Goal: Find specific page/section: Find specific page/section

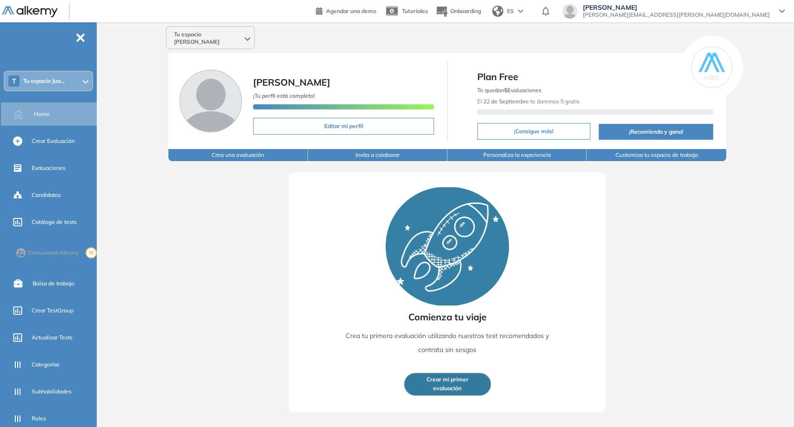
click at [199, 38] on div "Tu espacio [PERSON_NAME]" at bounding box center [210, 38] width 87 height 22
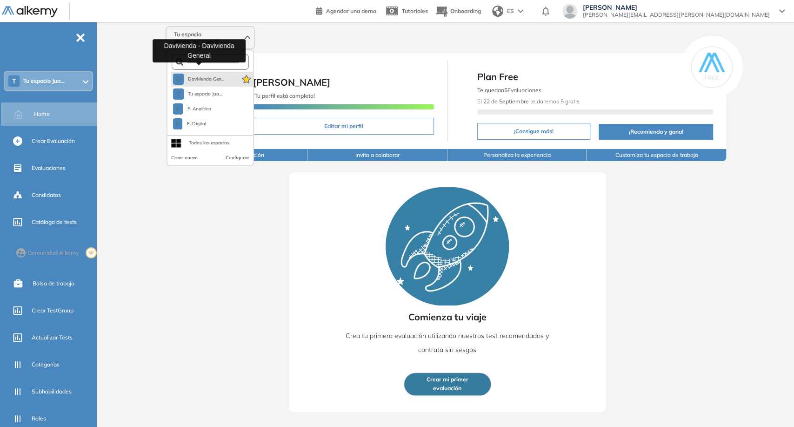
click at [208, 75] on span "Davivienda Gen..." at bounding box center [206, 78] width 37 height 7
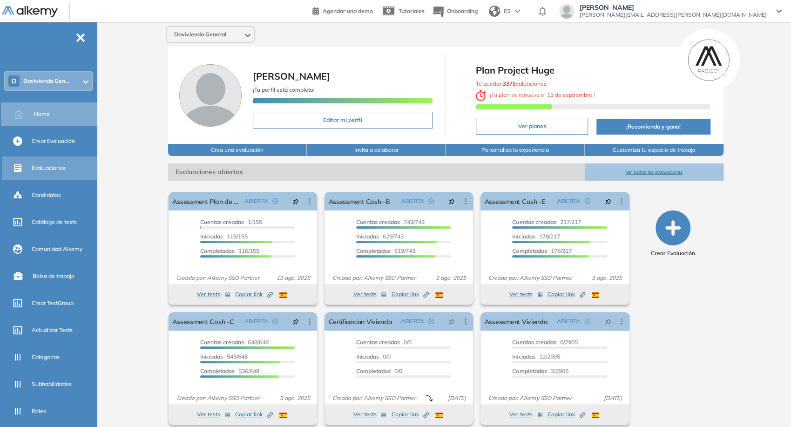
click at [63, 165] on span "Evaluaciones" at bounding box center [49, 168] width 34 height 8
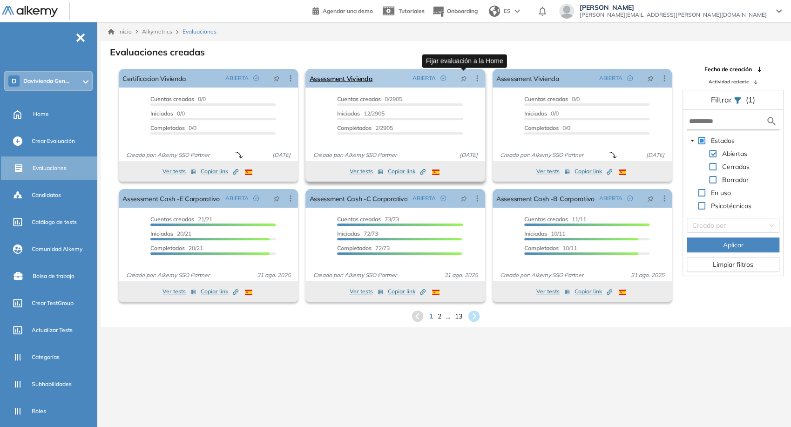
click at [465, 80] on icon "pushpin" at bounding box center [463, 78] width 7 height 7
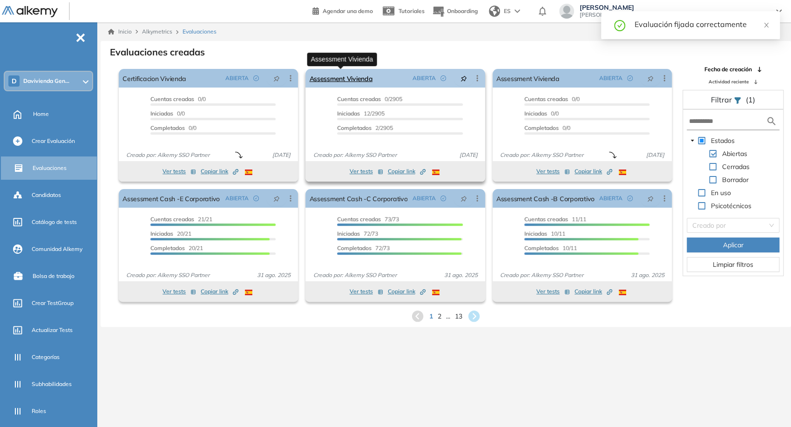
click at [350, 73] on link "Assessment Vivienda" at bounding box center [340, 78] width 63 height 19
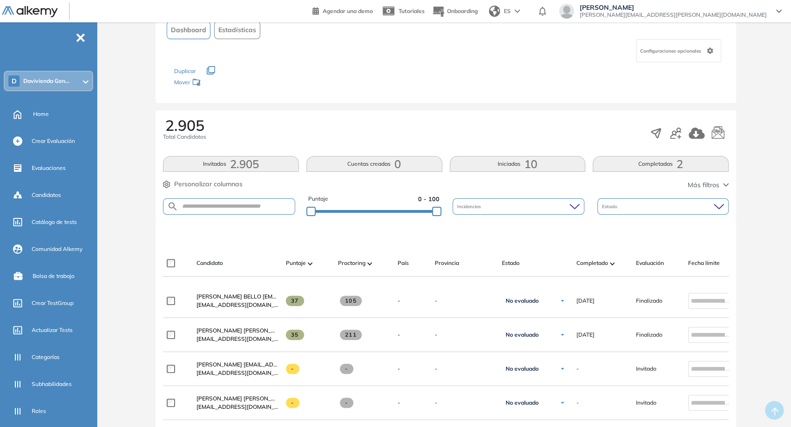
scroll to position [155, 0]
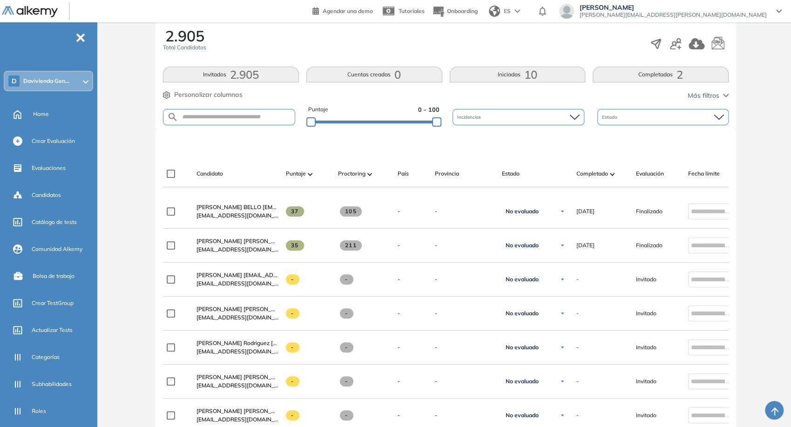
click at [531, 74] on span "10" at bounding box center [530, 74] width 13 height 0
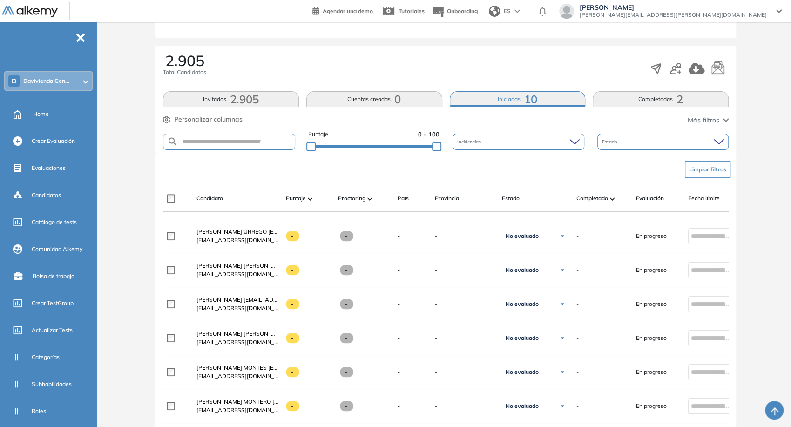
scroll to position [52, 0]
